Goal: Download file/media

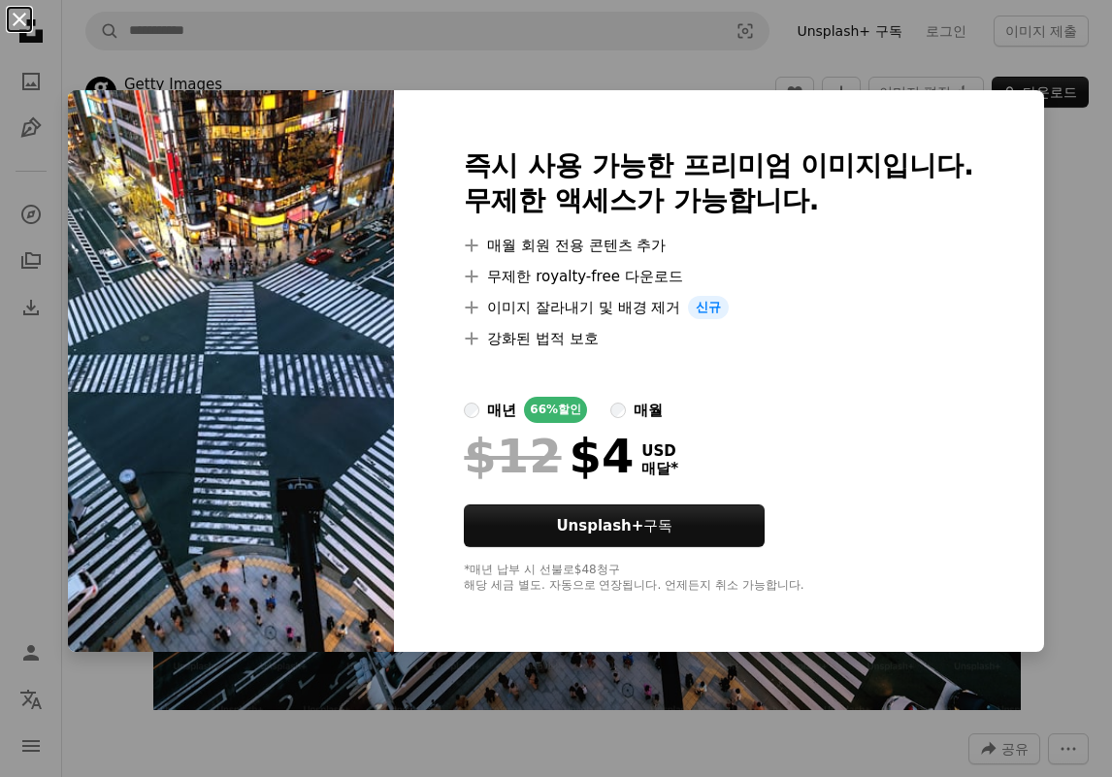
click at [10, 16] on button "An X shape" at bounding box center [19, 19] width 23 height 23
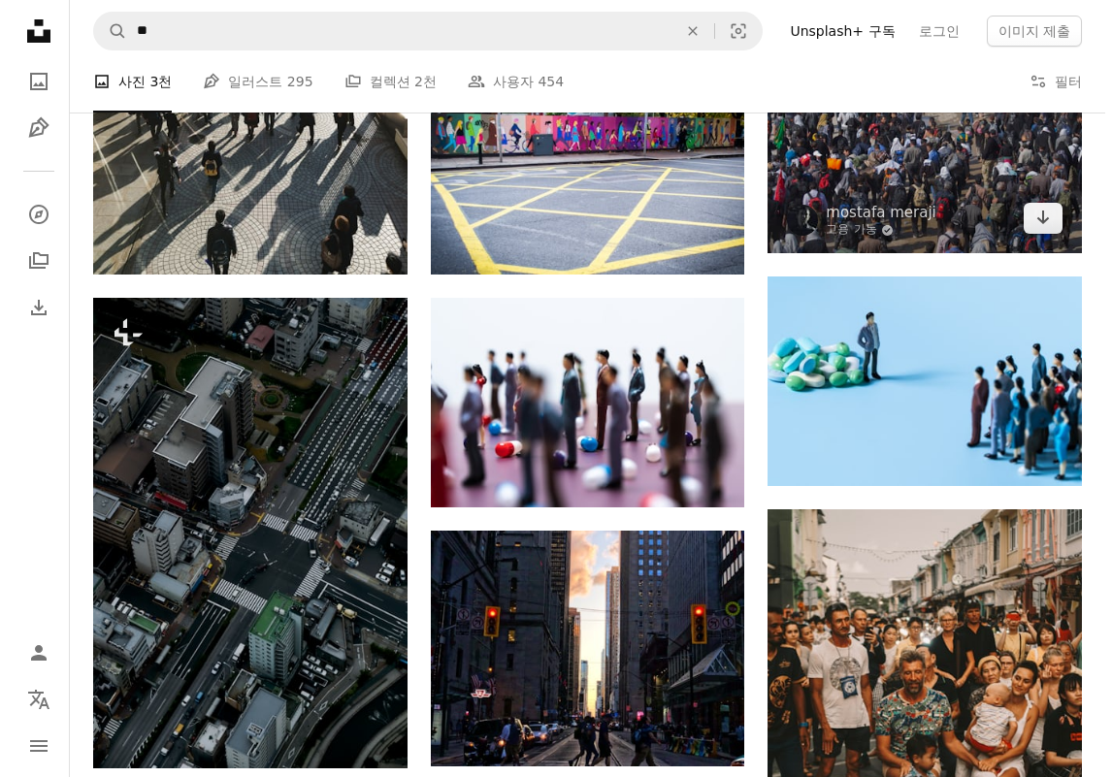
scroll to position [1496, 0]
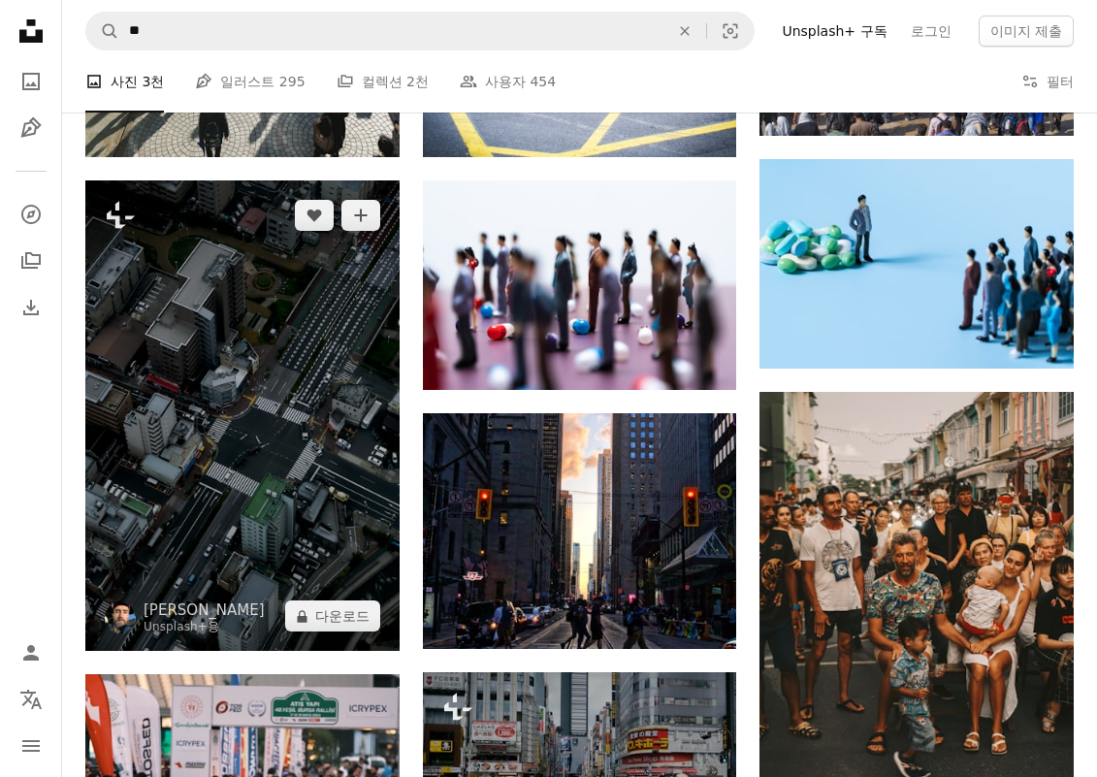
click at [228, 349] on img at bounding box center [242, 415] width 314 height 471
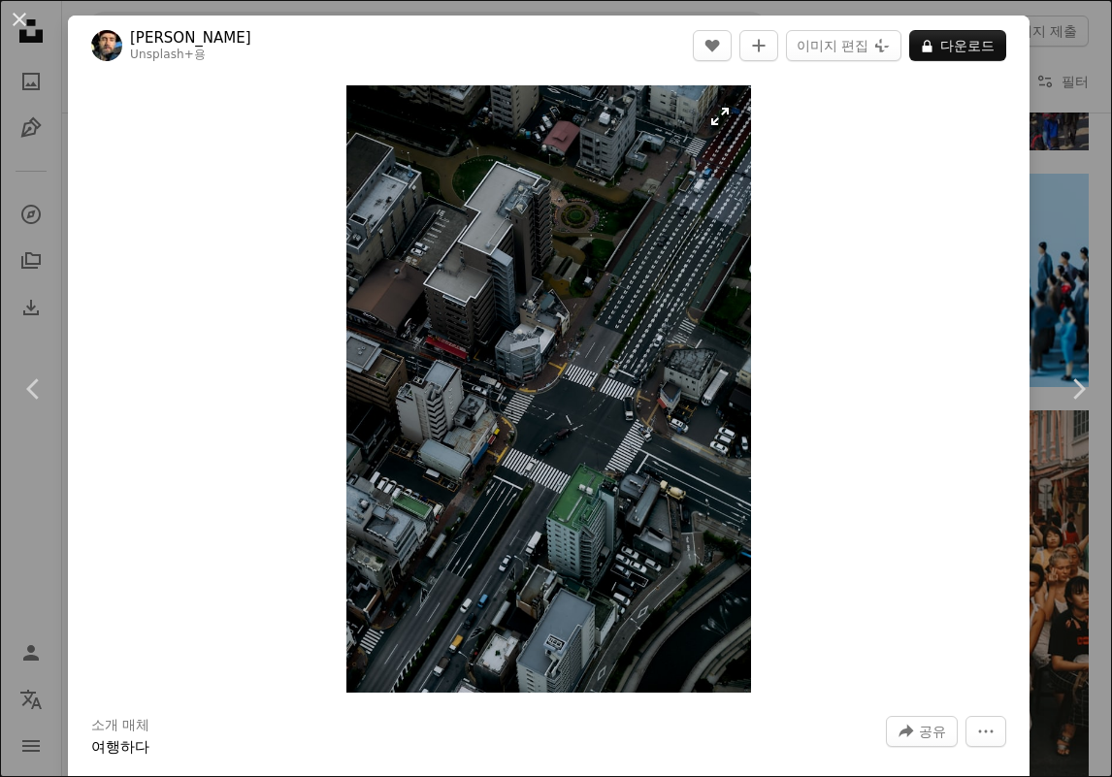
click at [481, 352] on img "이 이미지 확대" at bounding box center [548, 388] width 405 height 607
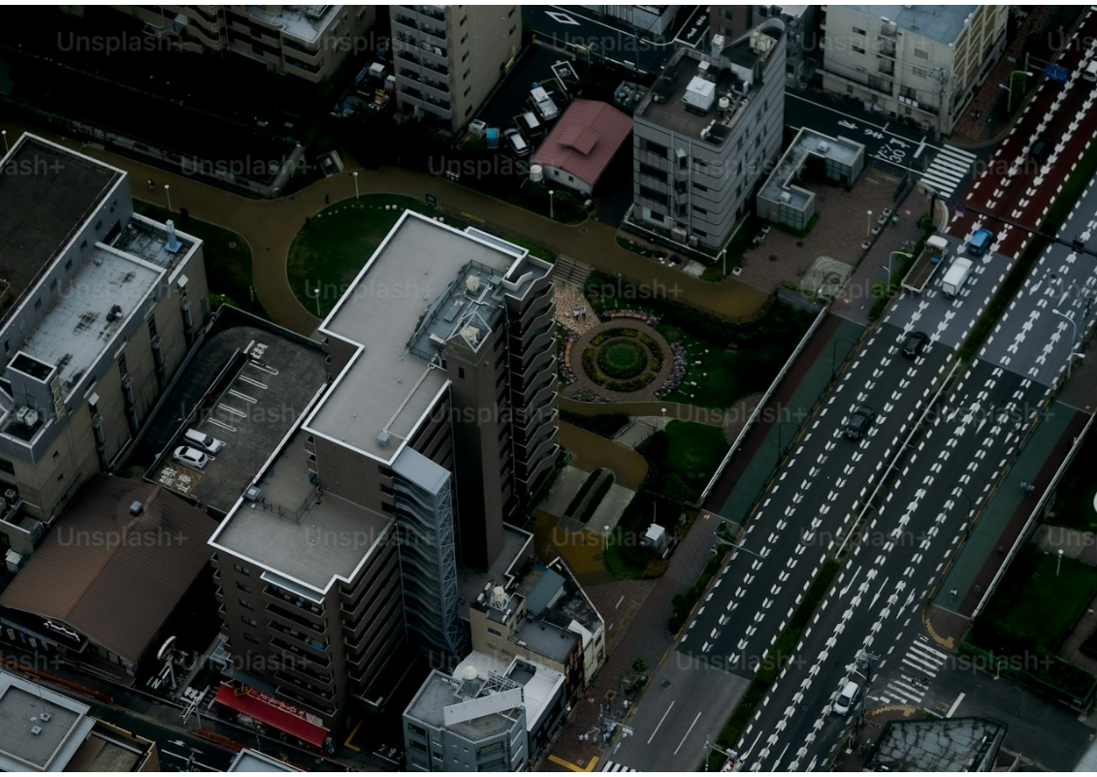
scroll to position [425, 0]
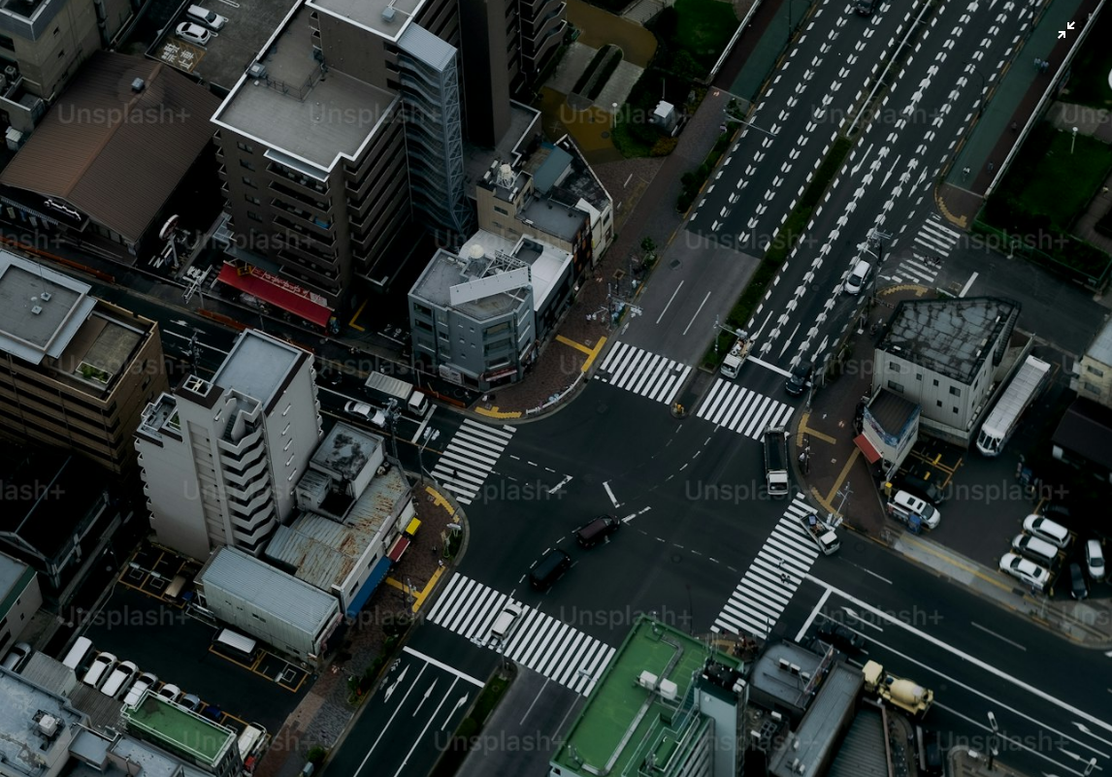
click at [732, 205] on img "이 이미지 축소" at bounding box center [556, 409] width 1114 height 1671
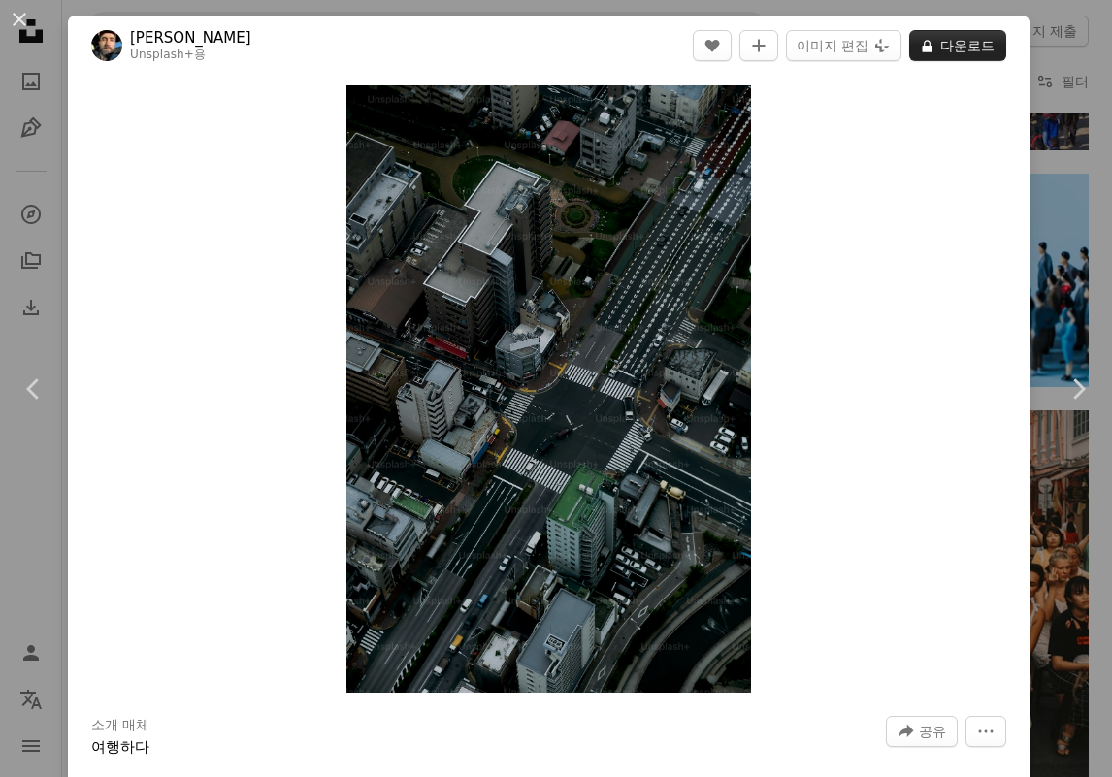
click at [937, 48] on button "A lock 다운로드" at bounding box center [957, 45] width 97 height 31
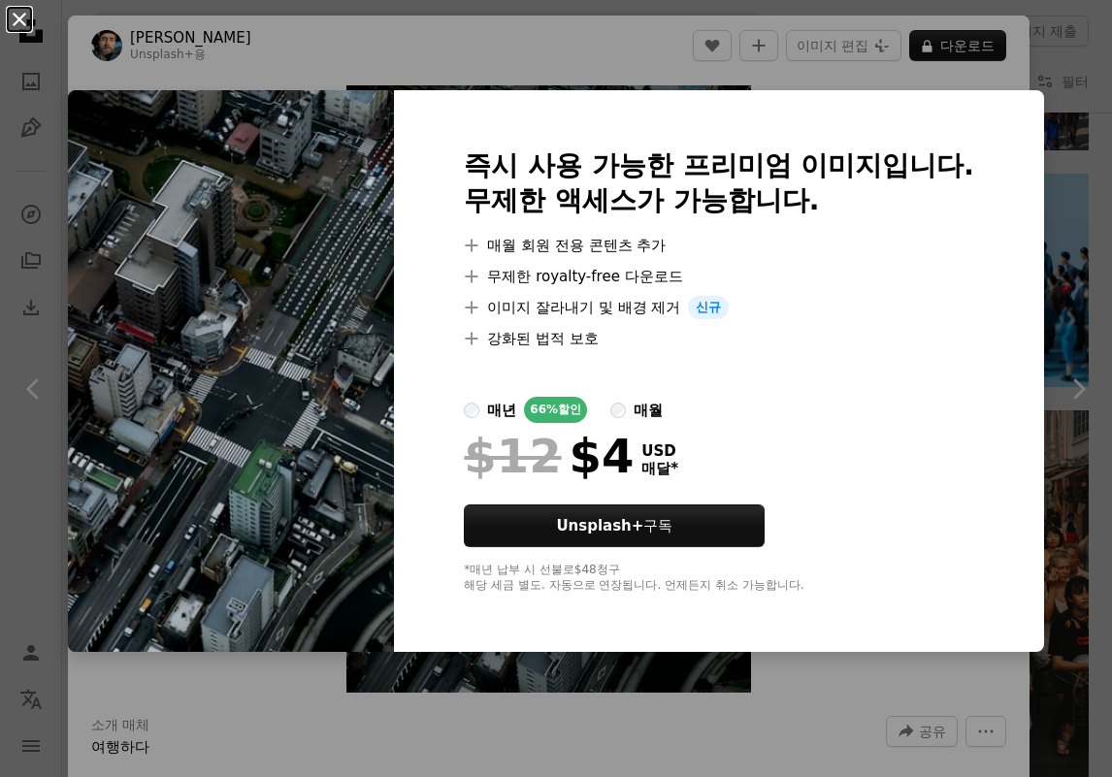
click at [31, 24] on button "An X shape" at bounding box center [19, 19] width 23 height 23
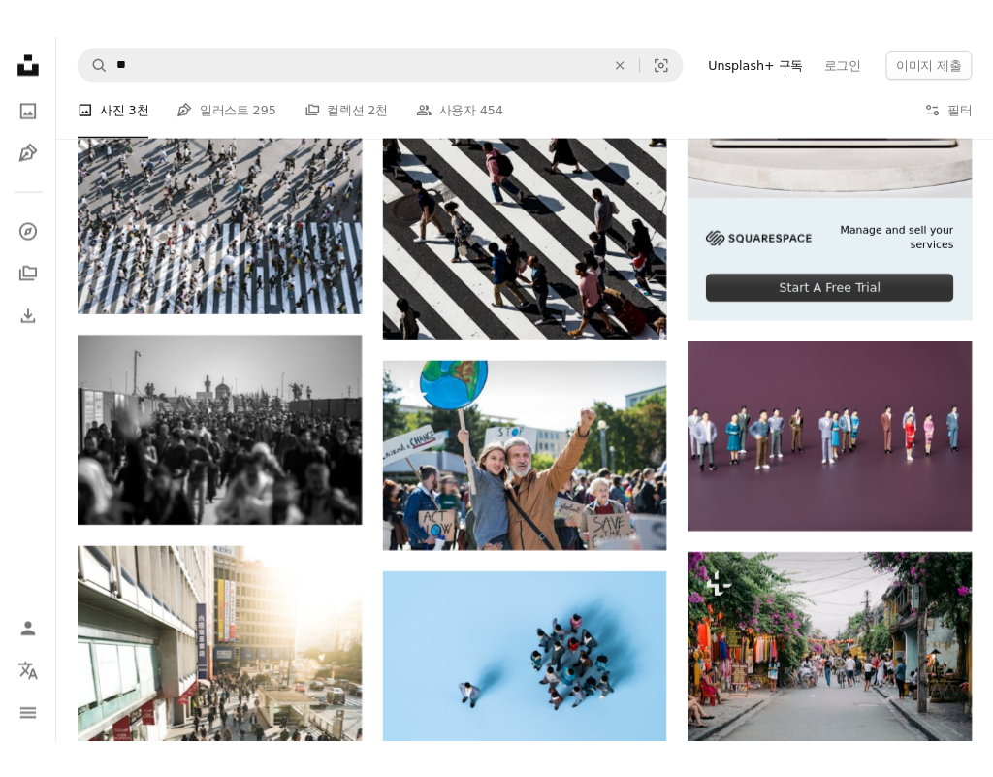
scroll to position [423, 0]
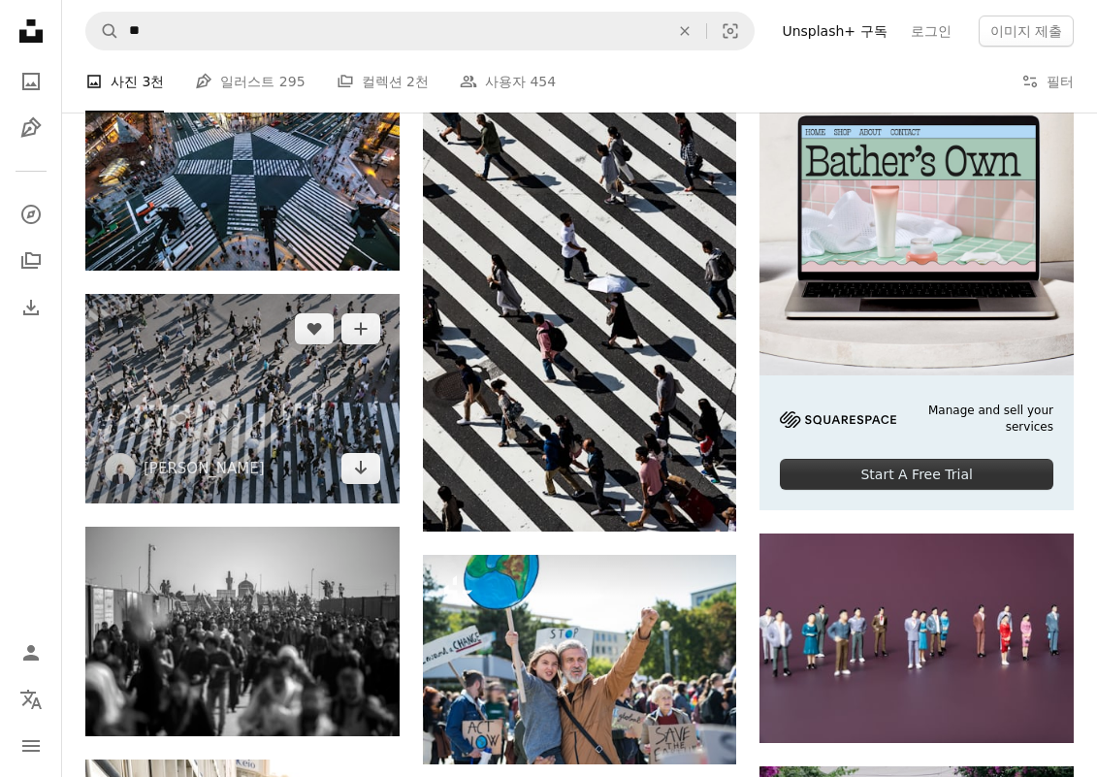
click at [270, 351] on img at bounding box center [242, 399] width 314 height 210
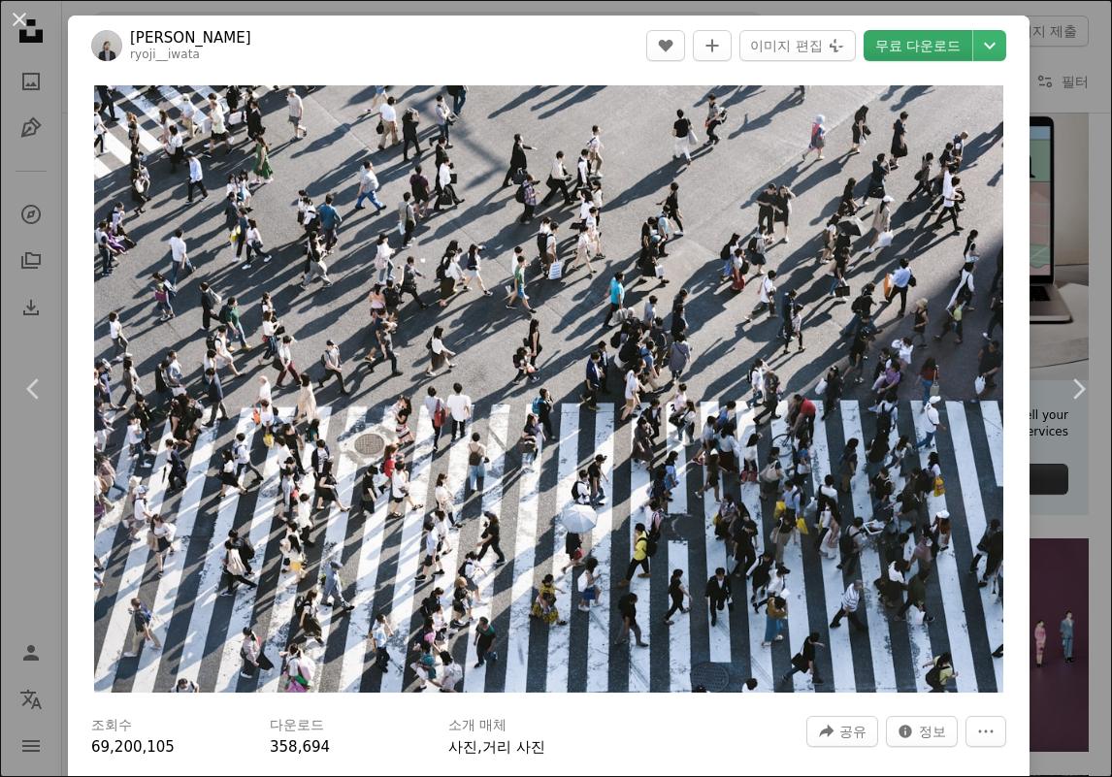
click at [880, 56] on link "무료 다운로드" at bounding box center [917, 45] width 109 height 31
